Goal: Information Seeking & Learning: Learn about a topic

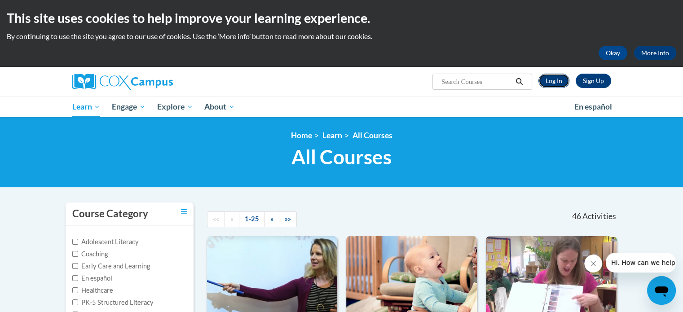
click at [558, 81] on link "Log In" at bounding box center [553, 81] width 31 height 14
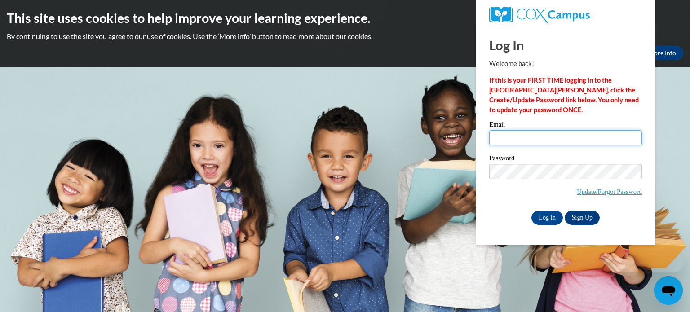
click at [494, 140] on input "Email" at bounding box center [565, 137] width 153 height 15
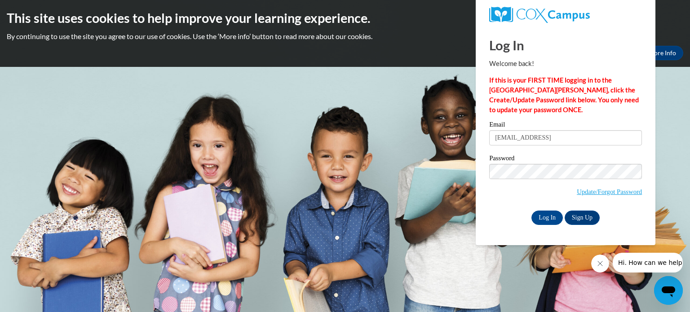
type input "amarbury@augusta.edu"
click at [546, 219] on input "Log In" at bounding box center [546, 218] width 31 height 14
click at [547, 219] on input "Log In" at bounding box center [546, 218] width 31 height 14
click at [475, 174] on div "Log In Welcome back! If this is your FIRST TIME logging in to the NEW Cox Campu…" at bounding box center [565, 136] width 193 height 218
click at [531, 211] on input "Log In" at bounding box center [546, 218] width 31 height 14
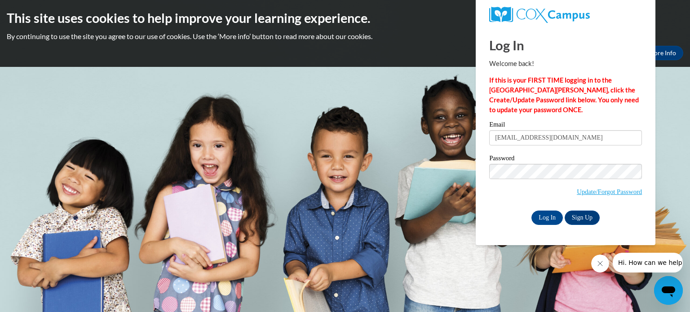
click at [504, 197] on span "Update/Forgot Password" at bounding box center [565, 182] width 153 height 37
click at [452, 179] on body "This site uses cookies to help improve your learning experience. By continuing …" at bounding box center [345, 156] width 690 height 312
click at [531, 211] on input "Log In" at bounding box center [546, 218] width 31 height 14
click at [500, 185] on span "Update/Forgot Password" at bounding box center [565, 182] width 153 height 37
click at [585, 194] on link "Update/Forgot Password" at bounding box center [608, 191] width 65 height 7
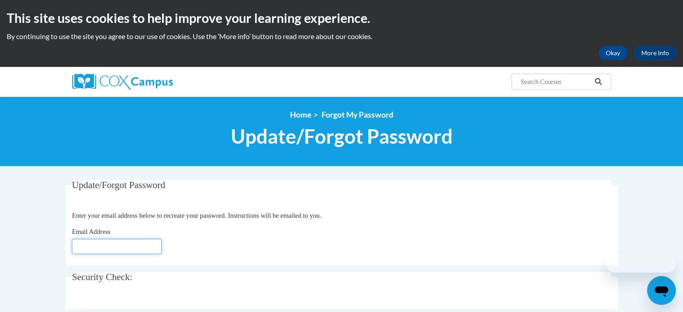
click at [124, 248] on input "Email Address" at bounding box center [117, 246] width 90 height 15
type input "amarbury@augusta.edu"
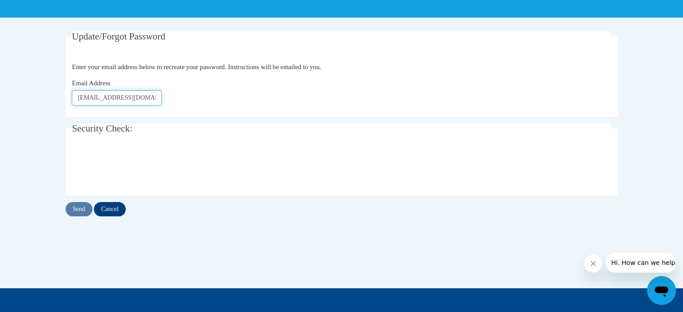
scroll to position [146, 0]
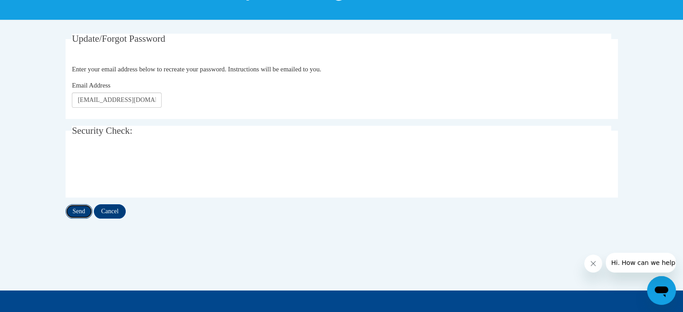
click at [75, 211] on input "Send" at bounding box center [79, 211] width 27 height 14
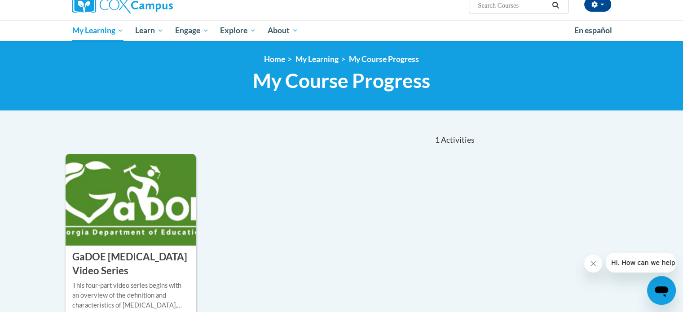
scroll to position [96, 0]
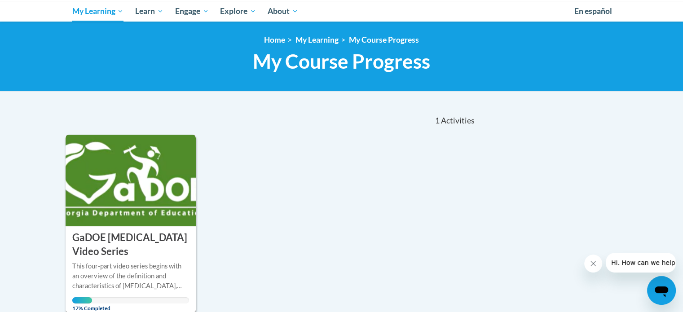
click at [156, 211] on img at bounding box center [131, 181] width 131 height 92
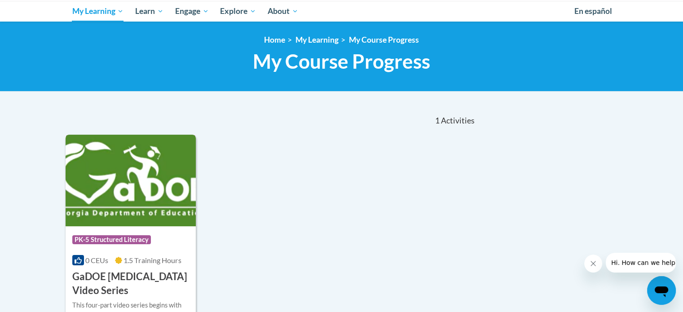
click at [142, 252] on div "Course Category: PK-5 Structured Literacy 0 CEUs 1.5 Training Hours COURSE GaDO…" at bounding box center [131, 261] width 131 height 71
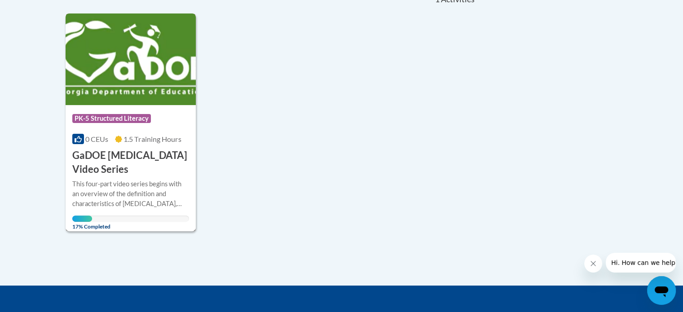
scroll to position [217, 0]
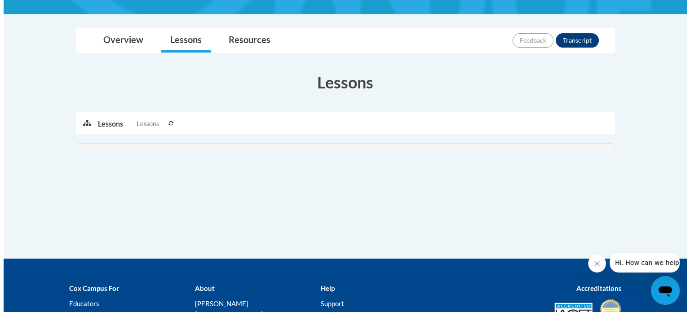
scroll to position [207, 0]
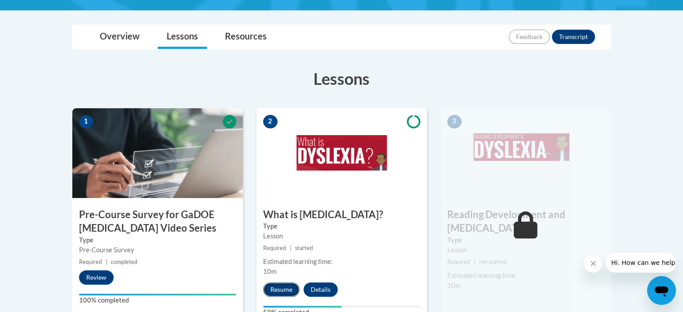
click at [277, 293] on button "Resume" at bounding box center [281, 289] width 36 height 14
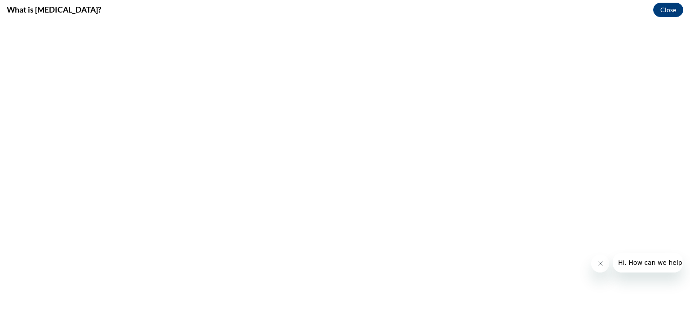
click at [601, 263] on icon "Close message from company" at bounding box center [599, 263] width 7 height 7
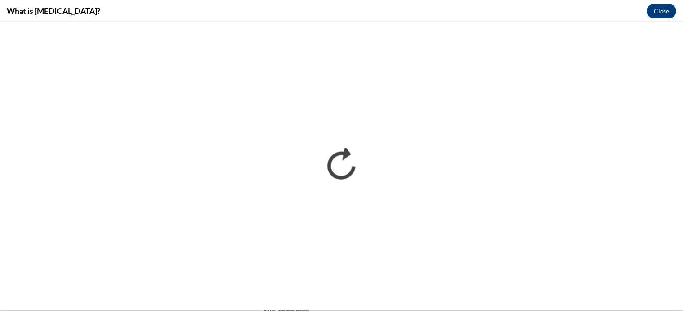
scroll to position [0, 0]
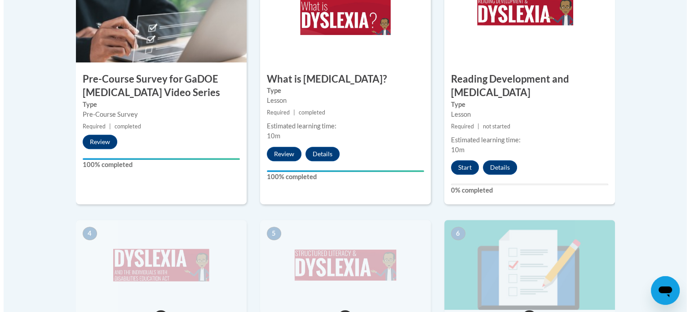
scroll to position [359, 0]
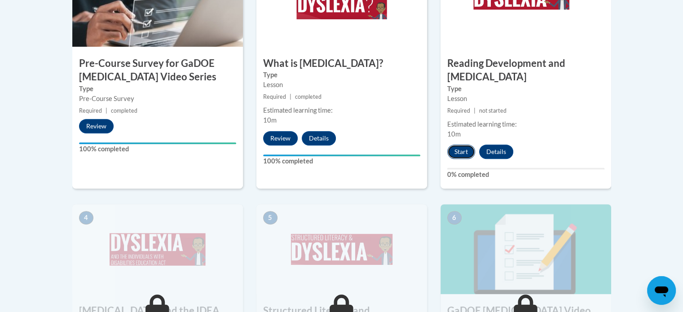
click at [463, 145] on button "Start" at bounding box center [461, 152] width 28 height 14
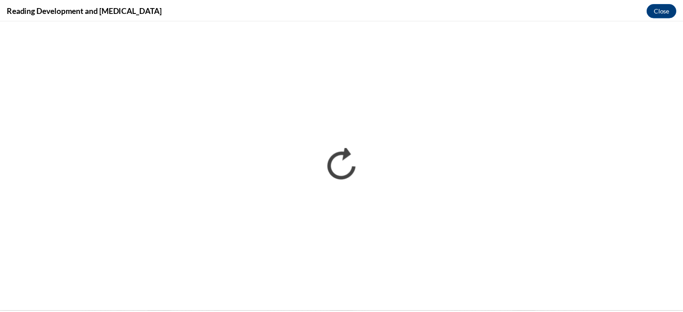
scroll to position [0, 0]
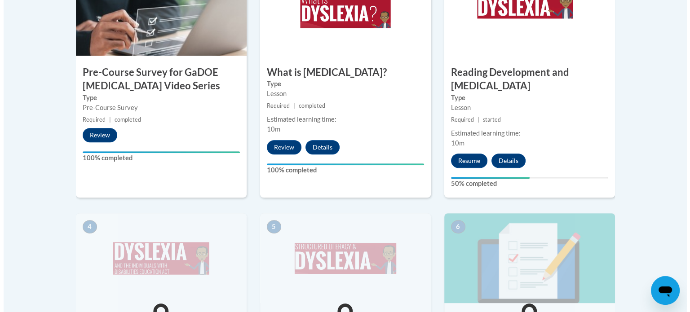
scroll to position [337, 0]
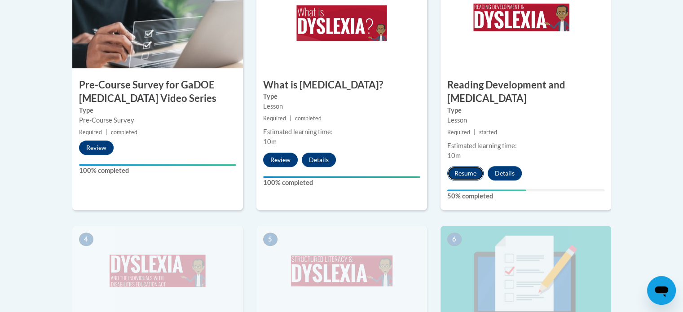
click at [461, 166] on button "Resume" at bounding box center [465, 173] width 36 height 14
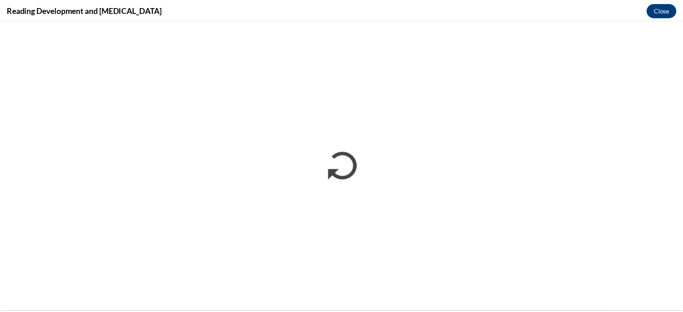
scroll to position [0, 0]
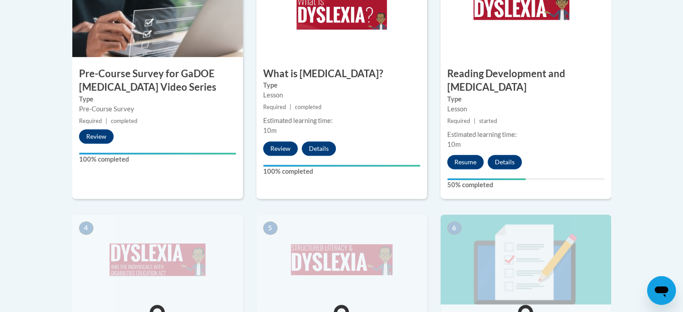
scroll to position [348, 0]
click at [553, 158] on div "3 Reading Development and Dyslexia Type Lesson Required | started Estimated lea…" at bounding box center [525, 83] width 171 height 232
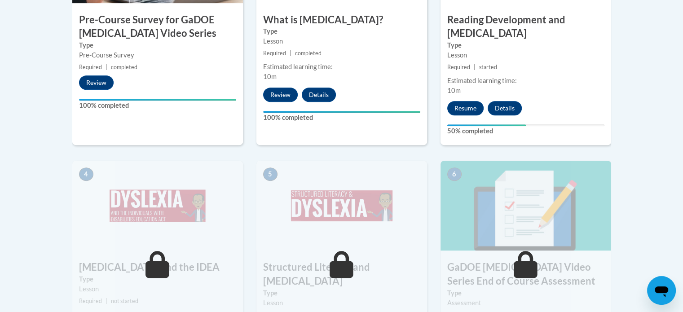
scroll to position [403, 0]
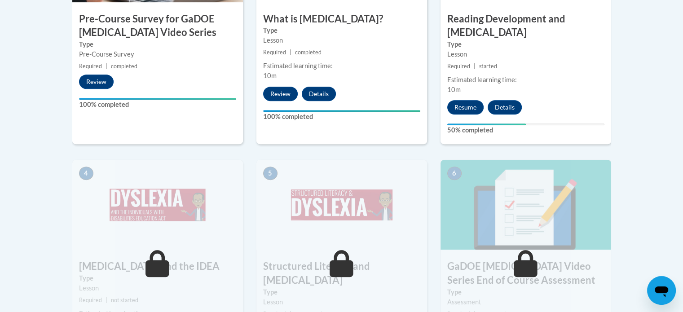
click at [566, 123] on div at bounding box center [525, 124] width 157 height 2
click at [515, 100] on button "Details" at bounding box center [505, 107] width 34 height 14
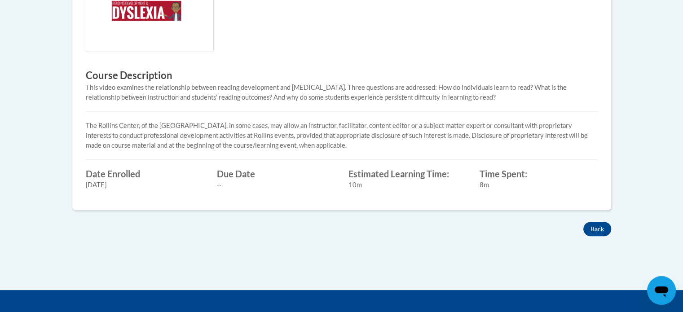
scroll to position [341, 0]
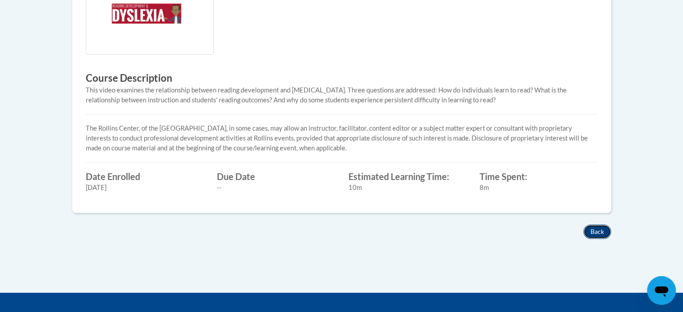
click at [600, 235] on button "Back" at bounding box center [597, 231] width 28 height 14
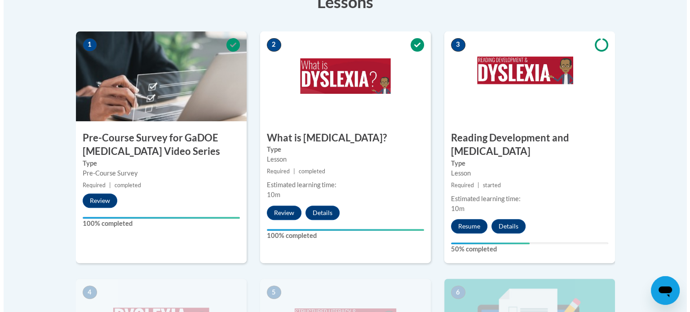
scroll to position [285, 0]
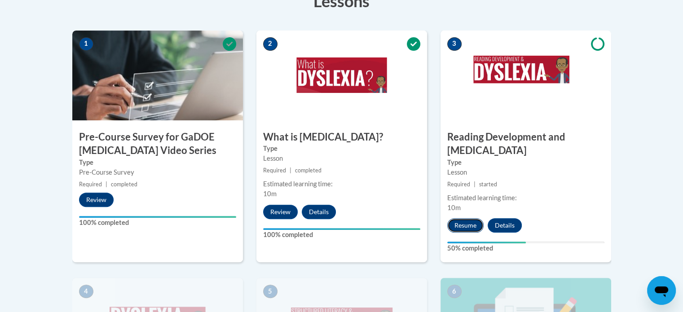
click at [465, 218] on button "Resume" at bounding box center [465, 225] width 36 height 14
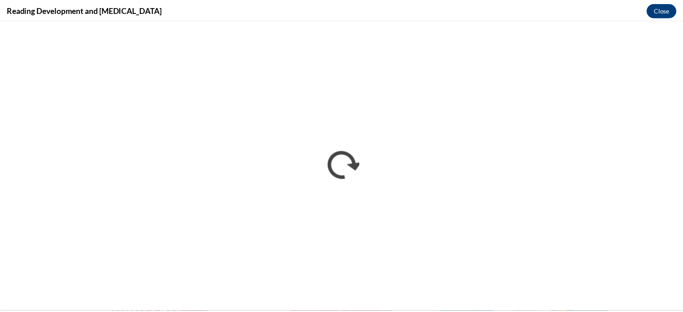
scroll to position [0, 0]
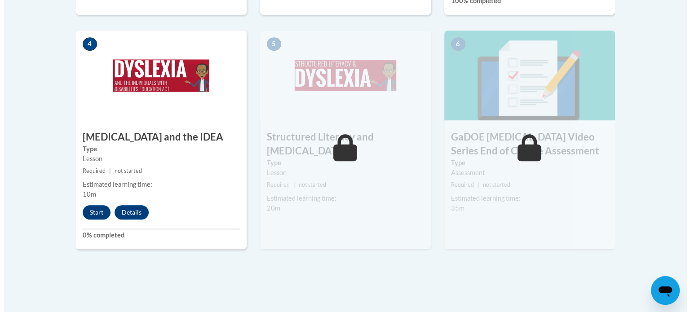
scroll to position [533, 0]
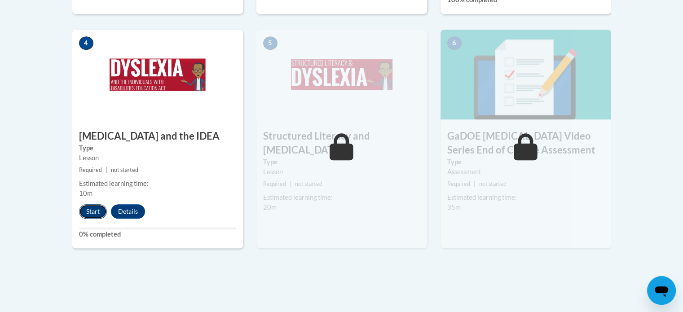
click at [88, 204] on button "Start" at bounding box center [93, 211] width 28 height 14
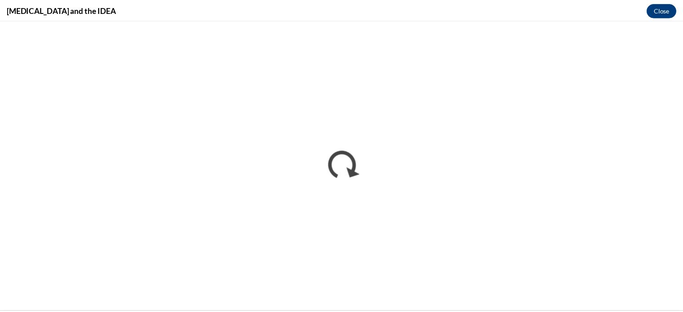
scroll to position [0, 0]
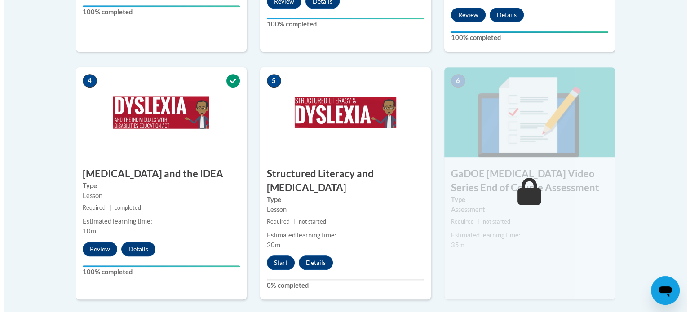
scroll to position [505, 0]
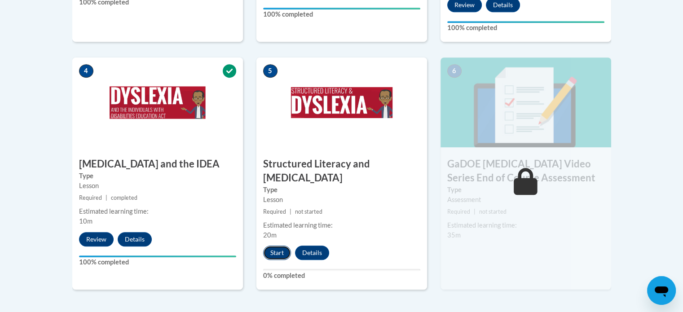
click at [273, 246] on button "Start" at bounding box center [277, 253] width 28 height 14
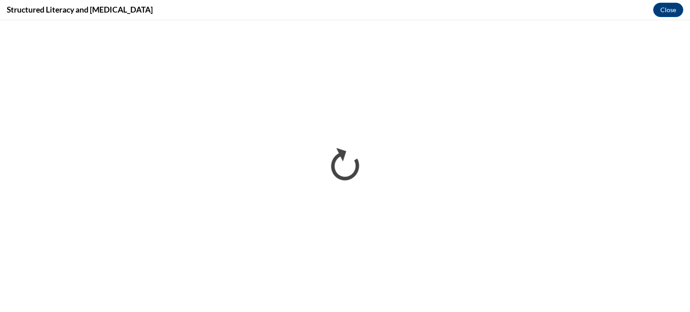
scroll to position [0, 0]
